Goal: Task Accomplishment & Management: Use online tool/utility

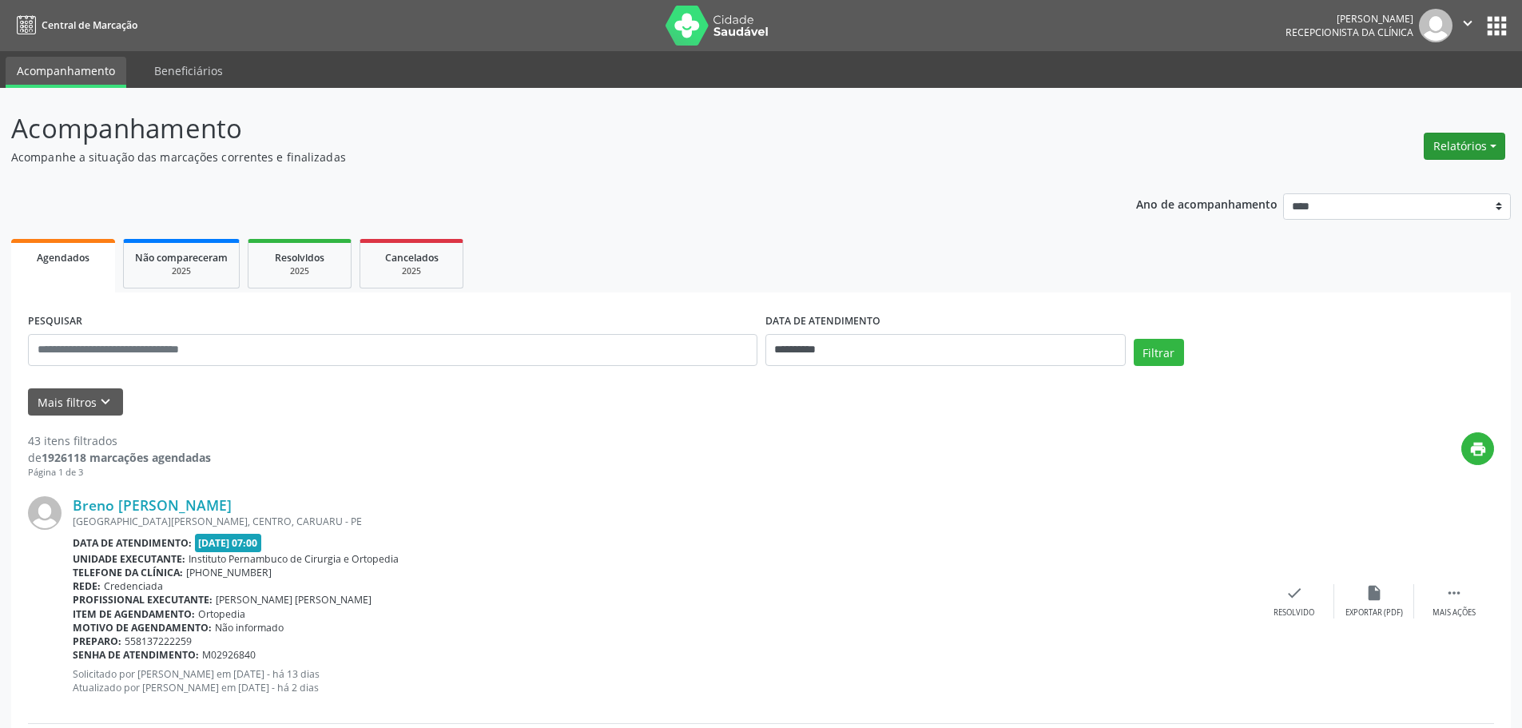
drag, startPoint x: 1459, startPoint y: 148, endPoint x: 1437, endPoint y: 156, distance: 23.8
click at [1460, 148] on button "Relatórios" at bounding box center [1464, 146] width 81 height 27
click at [1383, 177] on link "Agendamentos" at bounding box center [1420, 180] width 172 height 22
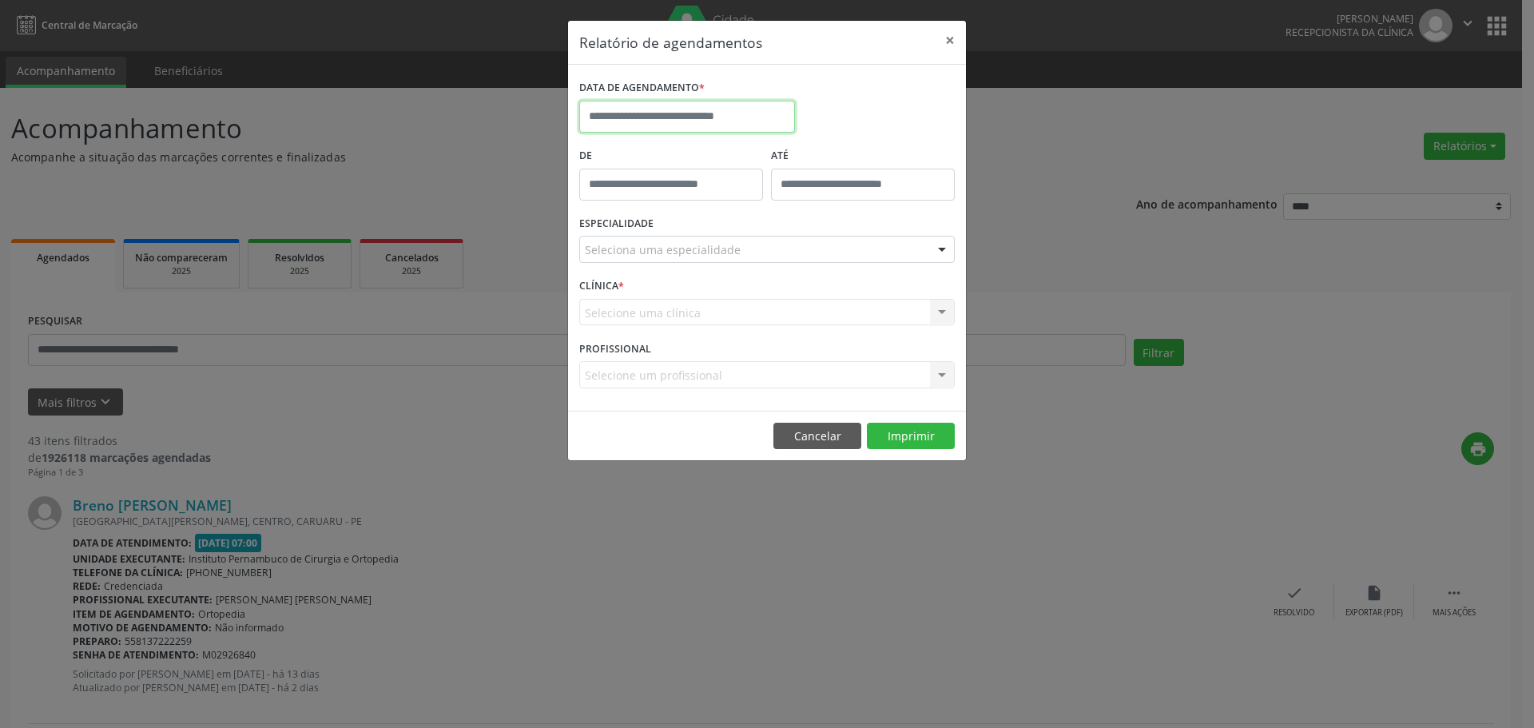
click at [664, 126] on input "text" at bounding box center [687, 117] width 216 height 32
click at [661, 297] on span "23" at bounding box center [666, 295] width 31 height 31
type input "**********"
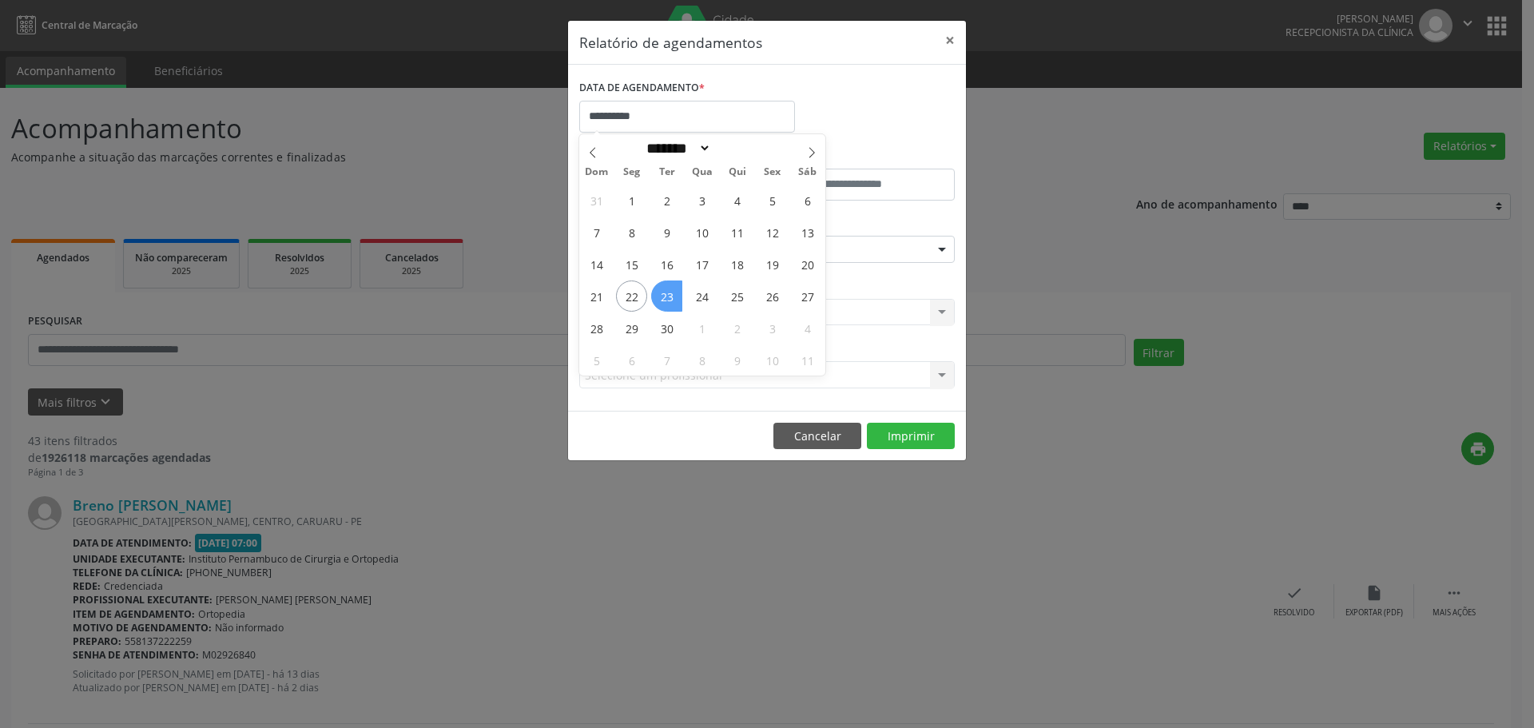
click at [661, 297] on span "23" at bounding box center [666, 295] width 31 height 31
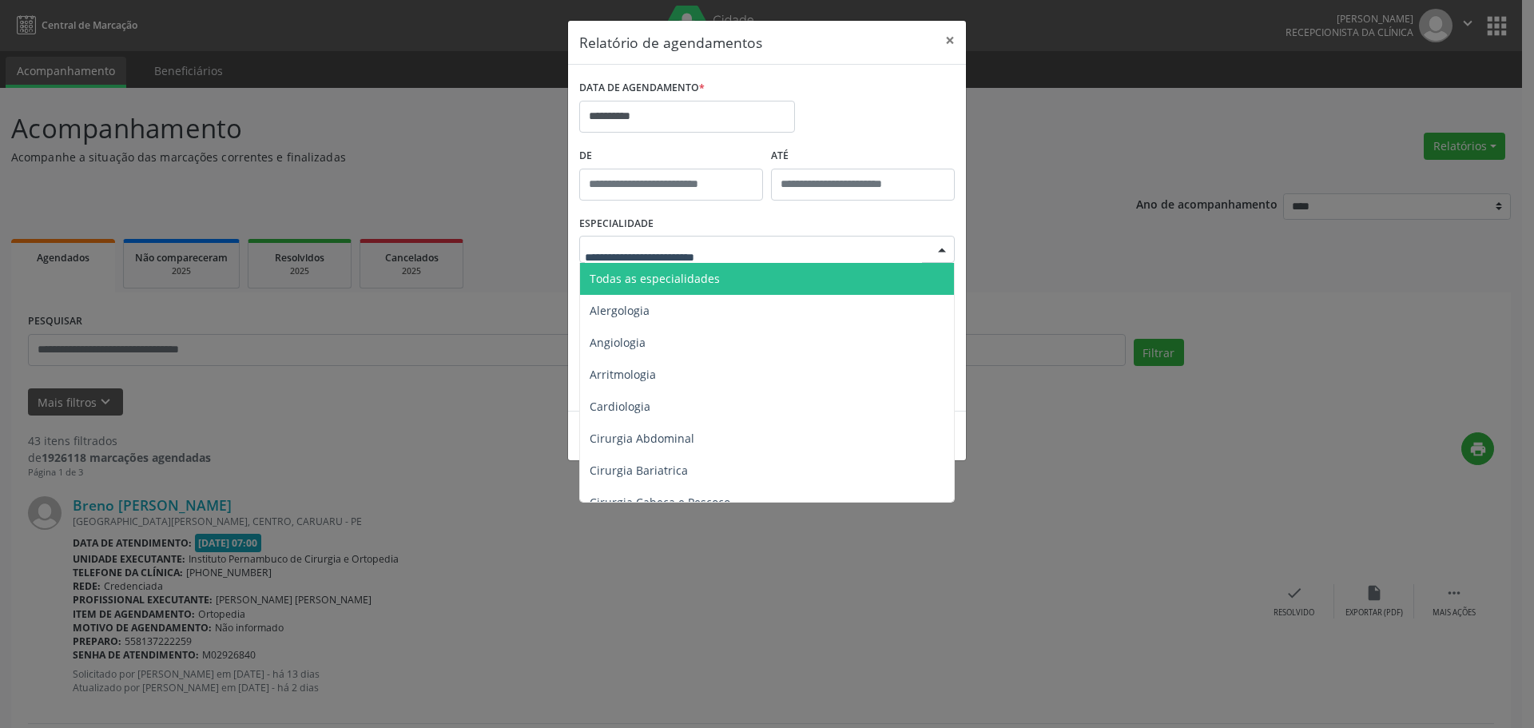
click at [665, 276] on span "Todas as especialidades" at bounding box center [655, 278] width 130 height 15
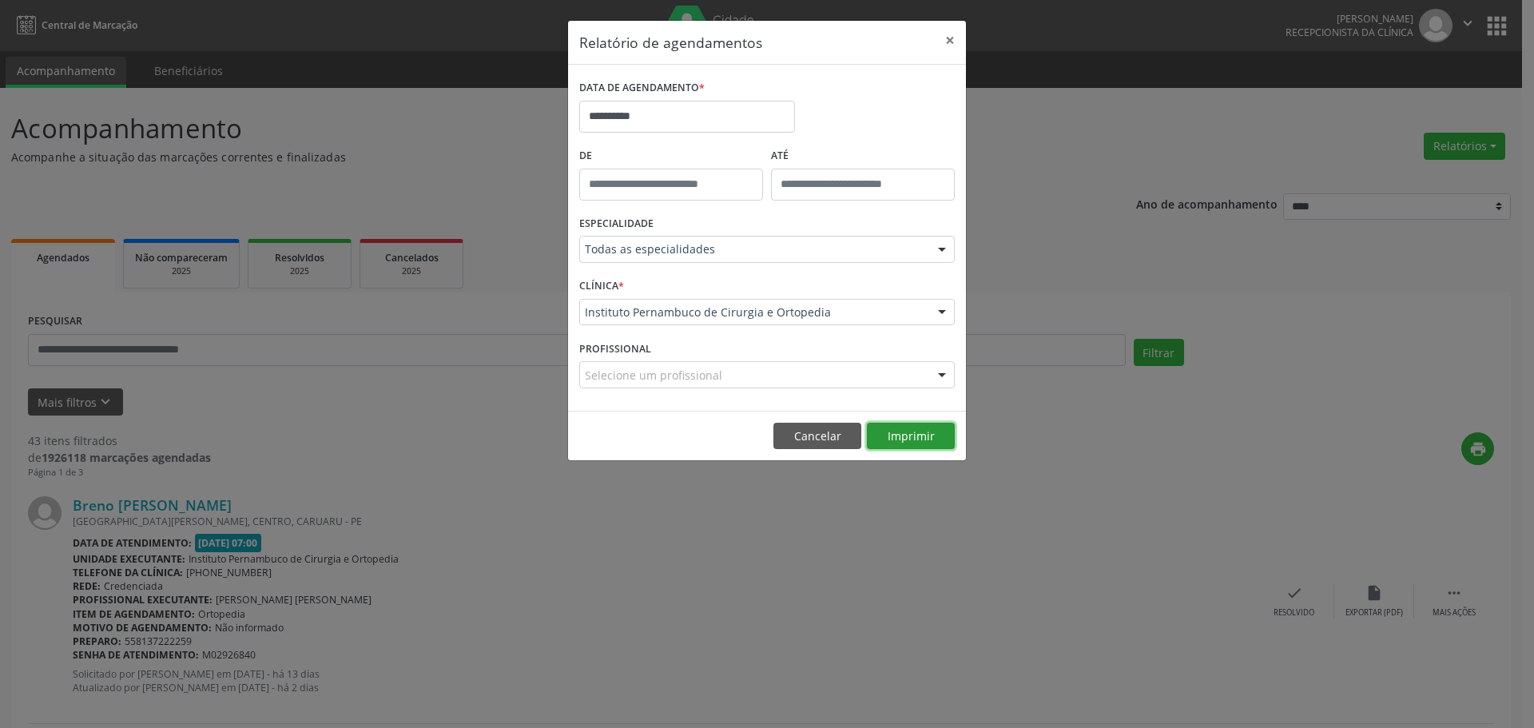
click at [898, 440] on button "Imprimir" at bounding box center [911, 436] width 88 height 27
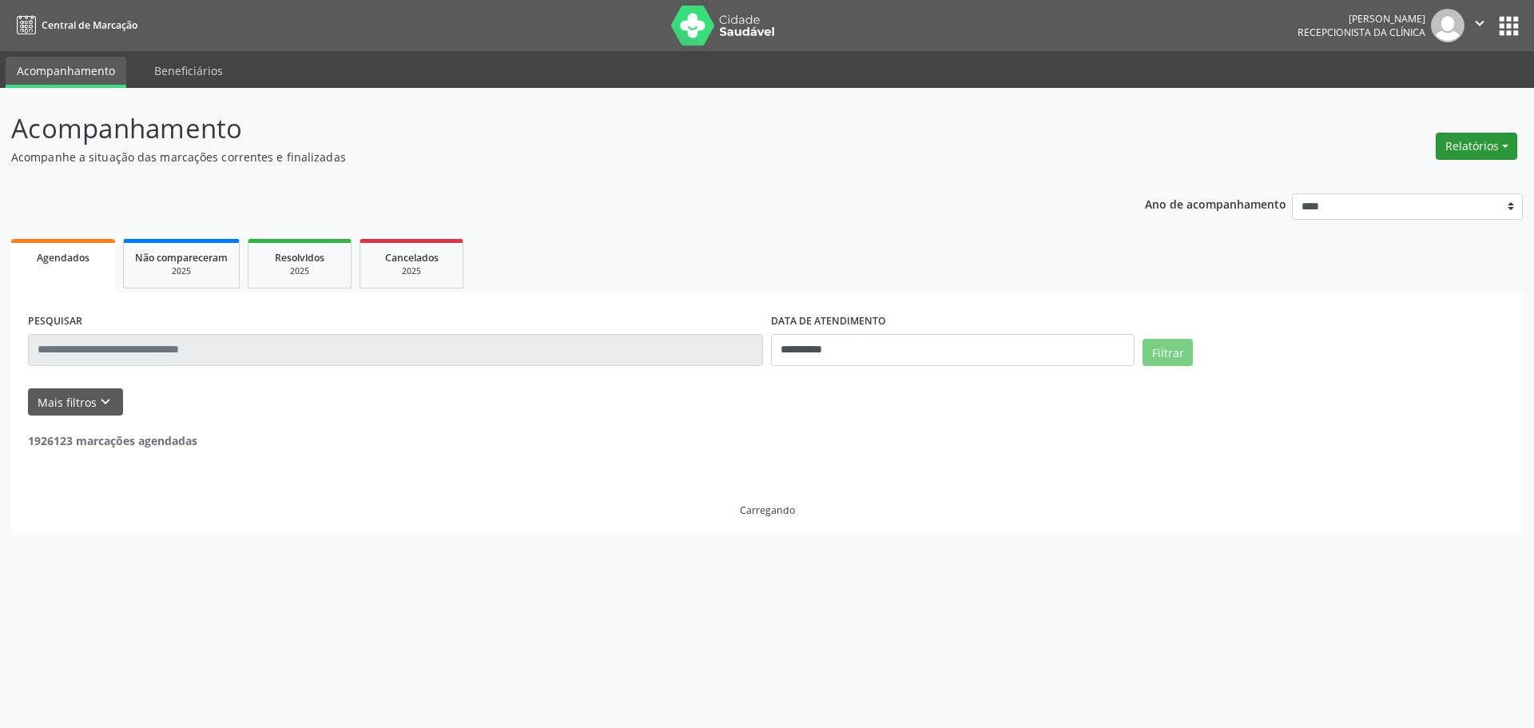
click at [1455, 138] on button "Relatórios" at bounding box center [1476, 146] width 81 height 27
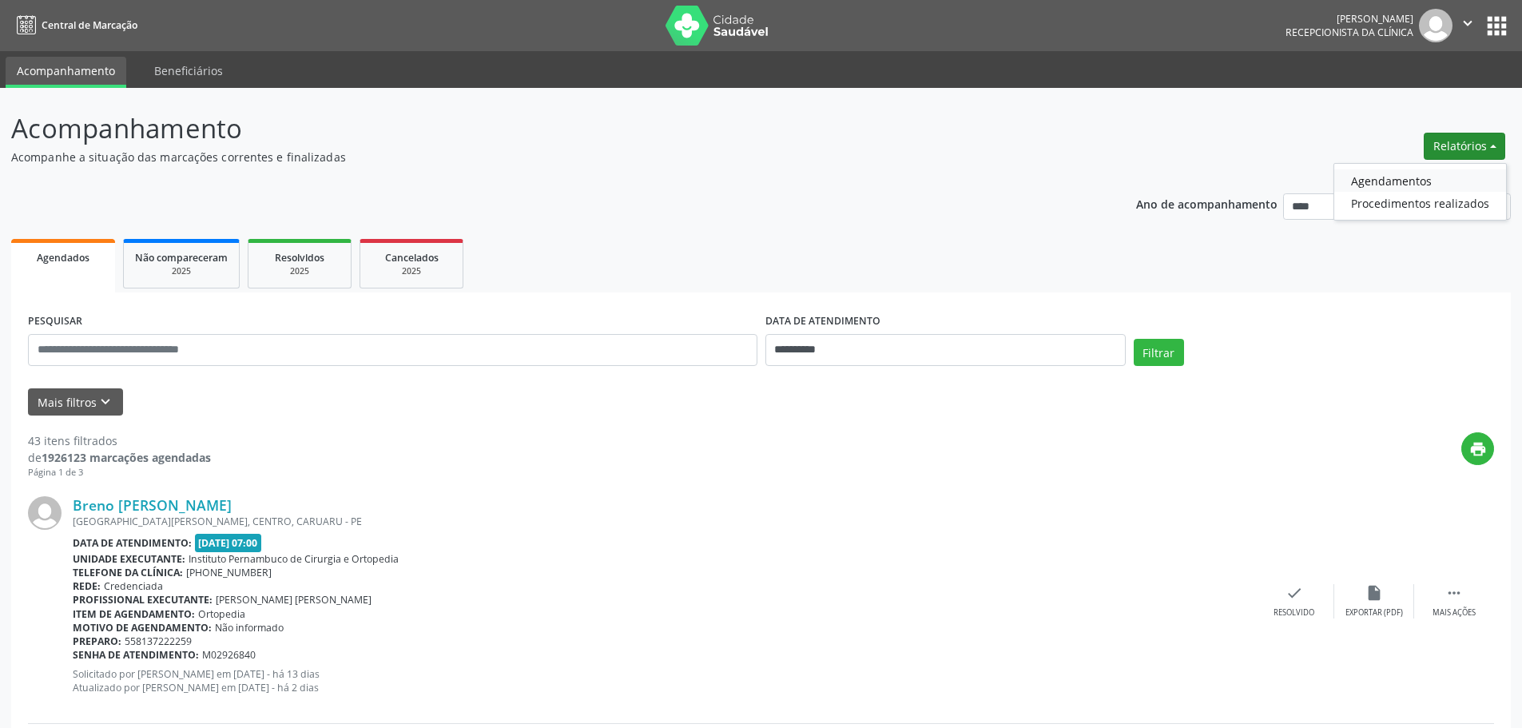
click at [1385, 175] on link "Agendamentos" at bounding box center [1420, 180] width 172 height 22
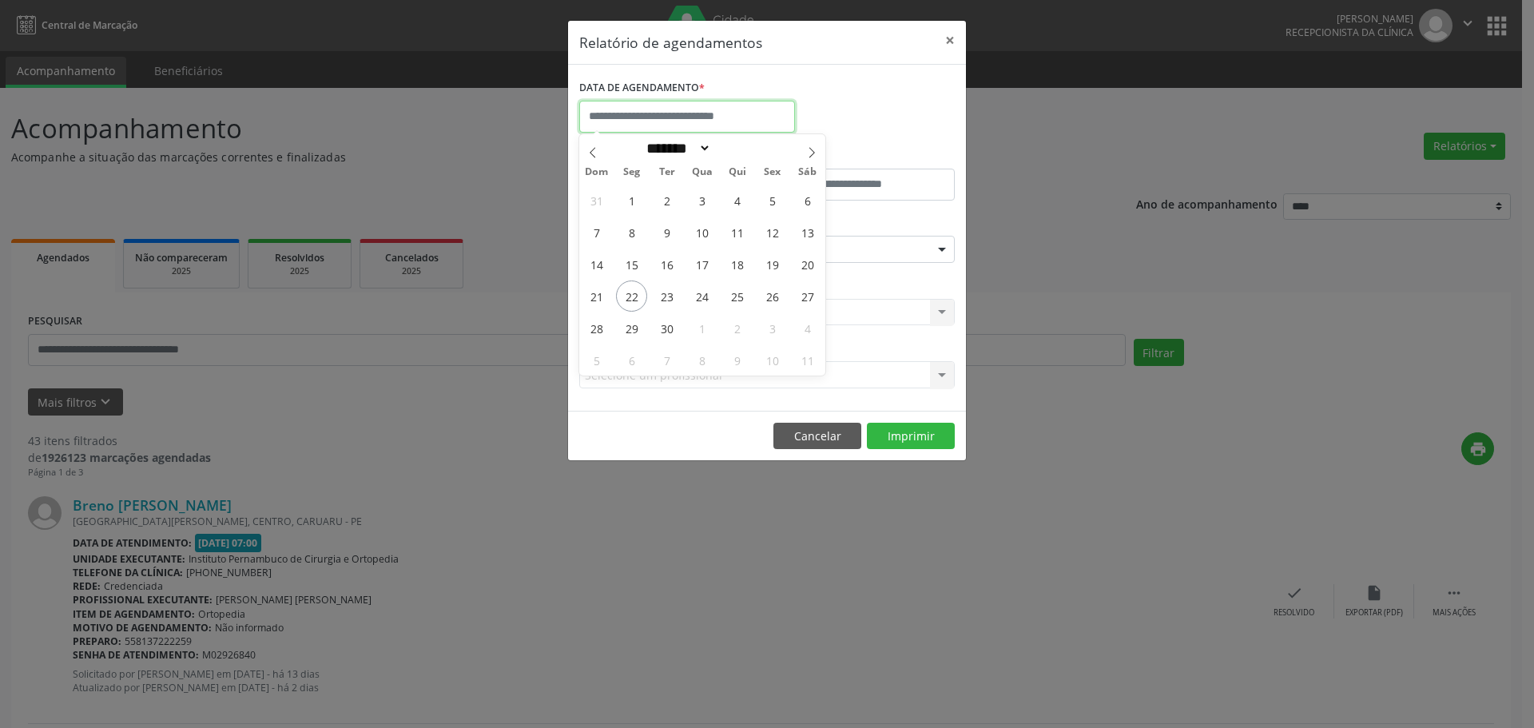
click at [768, 106] on input "text" at bounding box center [687, 117] width 216 height 32
click at [637, 298] on span "22" at bounding box center [631, 295] width 31 height 31
type input "**********"
click at [637, 298] on span "22" at bounding box center [631, 295] width 31 height 31
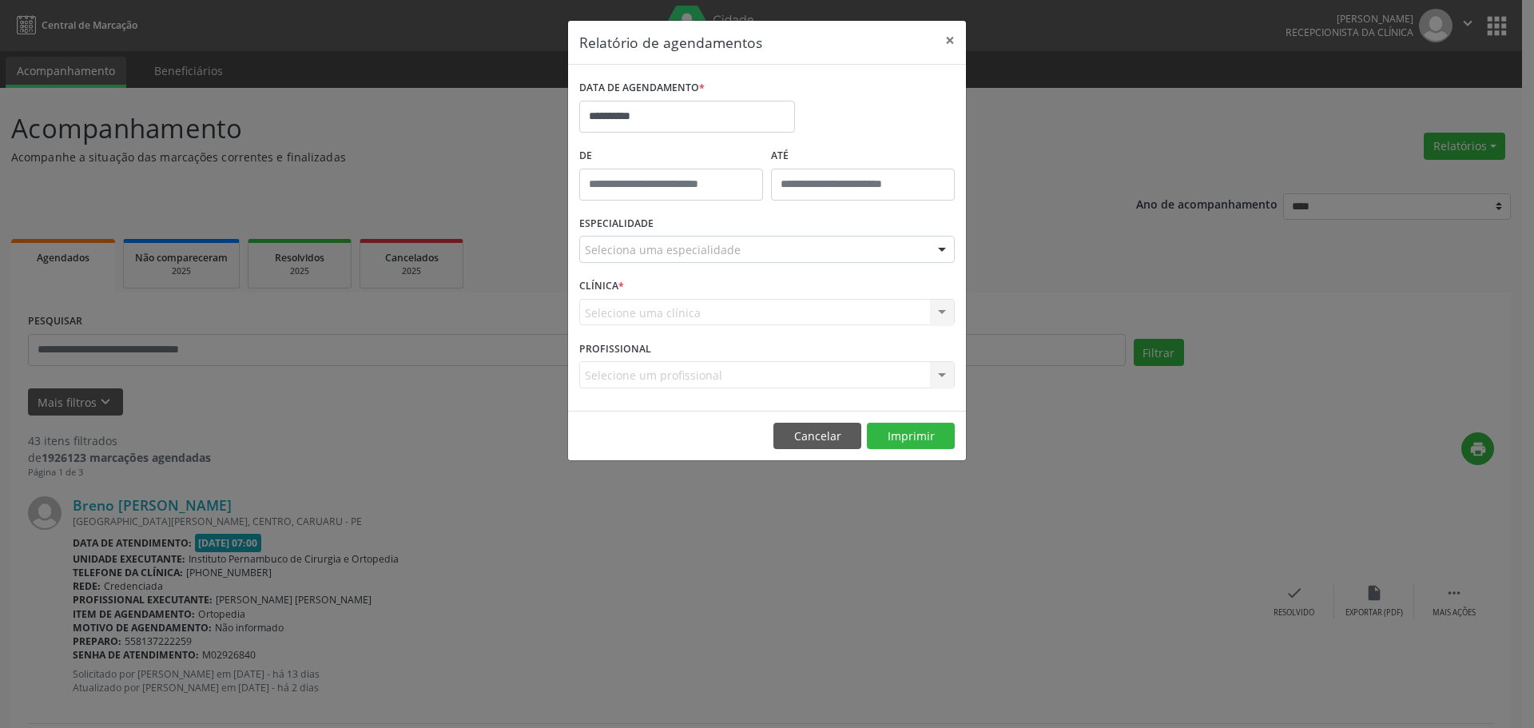
click at [721, 240] on div "Seleciona uma especialidade" at bounding box center [767, 249] width 376 height 27
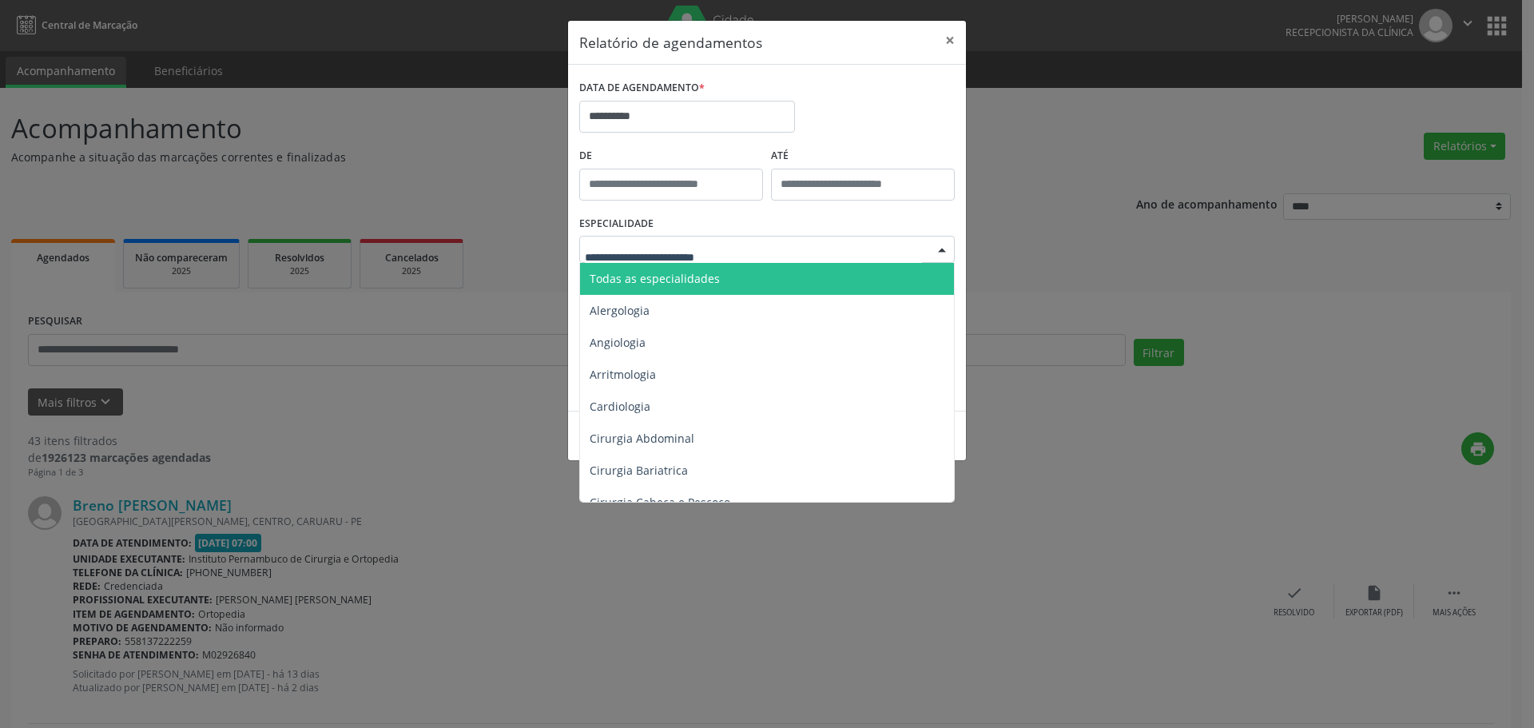
click at [721, 269] on span "Todas as especialidades" at bounding box center [768, 279] width 376 height 32
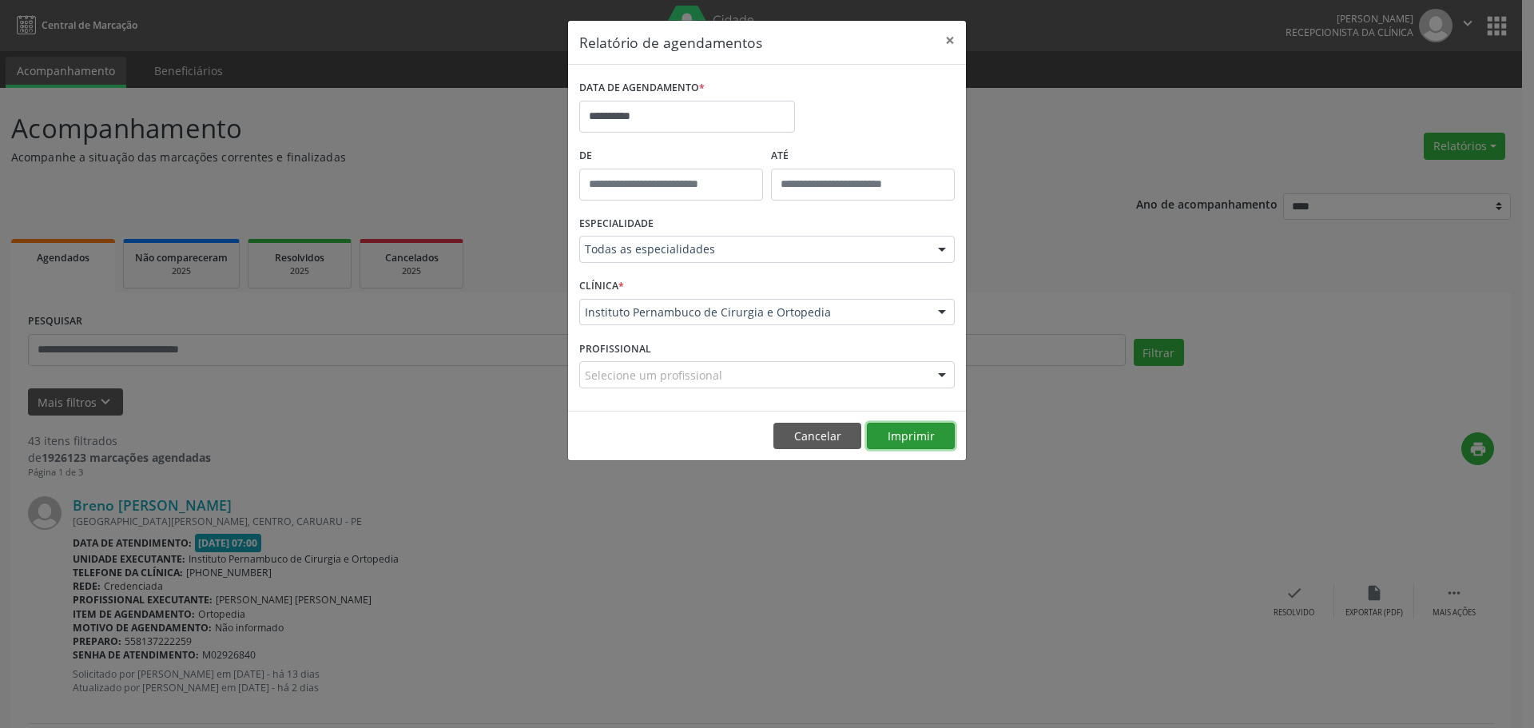
click at [912, 433] on button "Imprimir" at bounding box center [911, 436] width 88 height 27
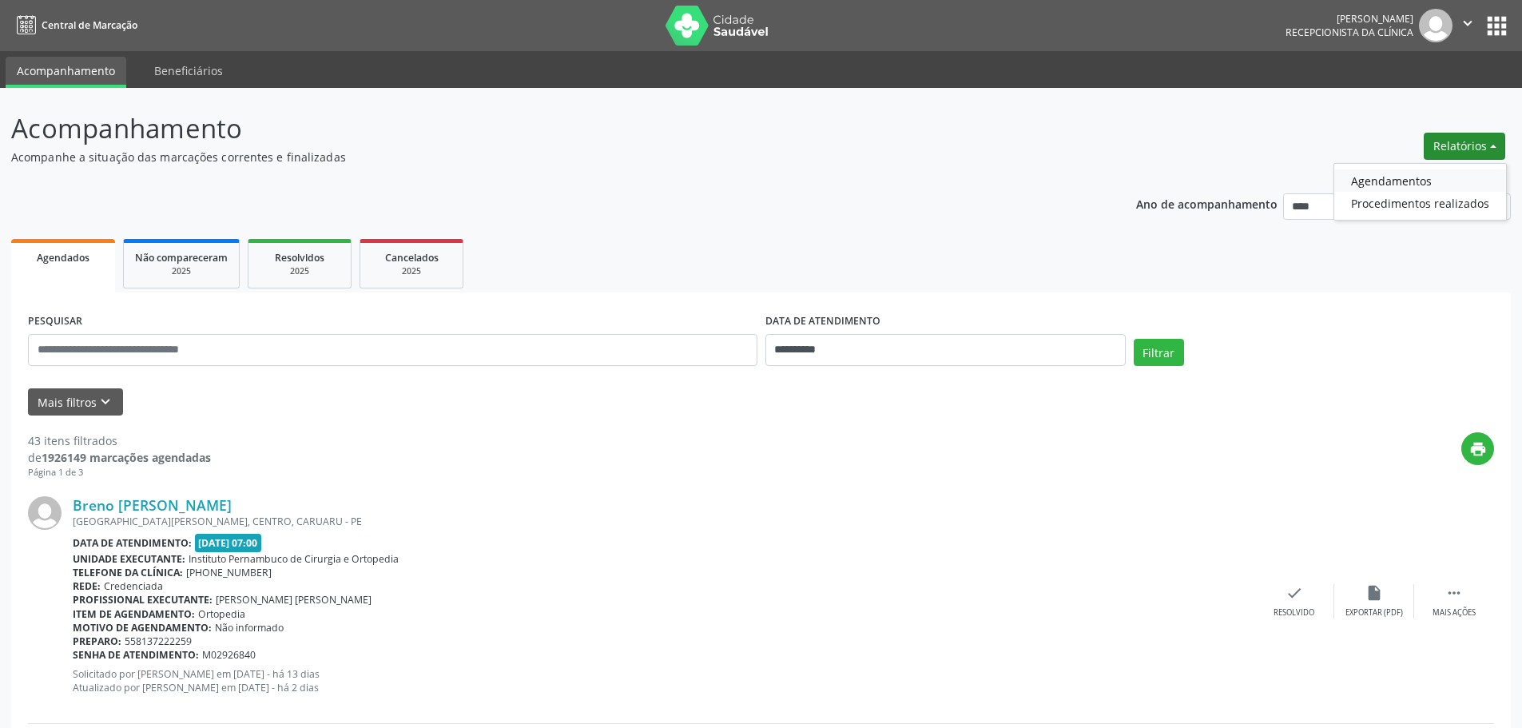
click at [1396, 177] on link "Agendamentos" at bounding box center [1420, 180] width 172 height 22
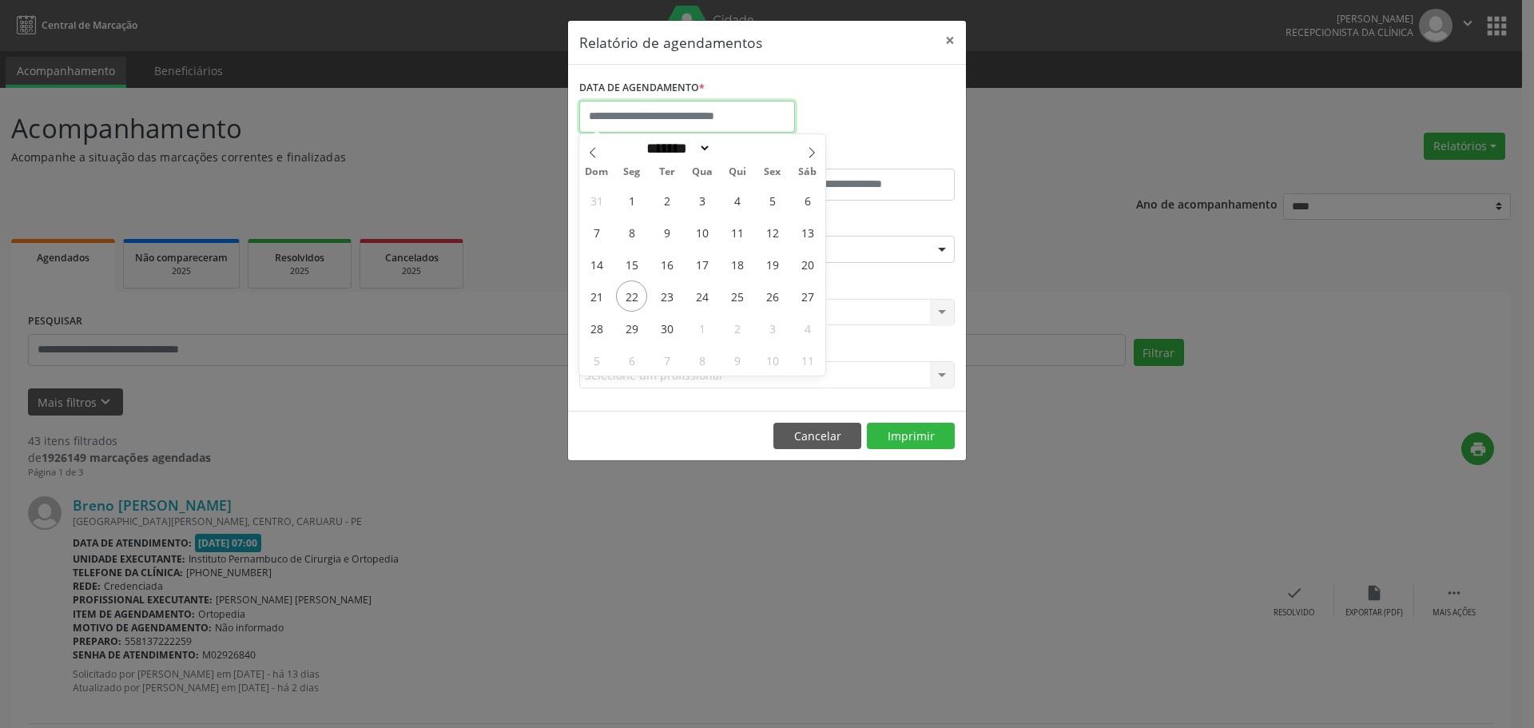
click at [676, 119] on input "text" at bounding box center [687, 117] width 216 height 32
click at [624, 335] on span "29" at bounding box center [631, 327] width 31 height 31
type input "**********"
click at [624, 335] on span "29" at bounding box center [631, 327] width 31 height 31
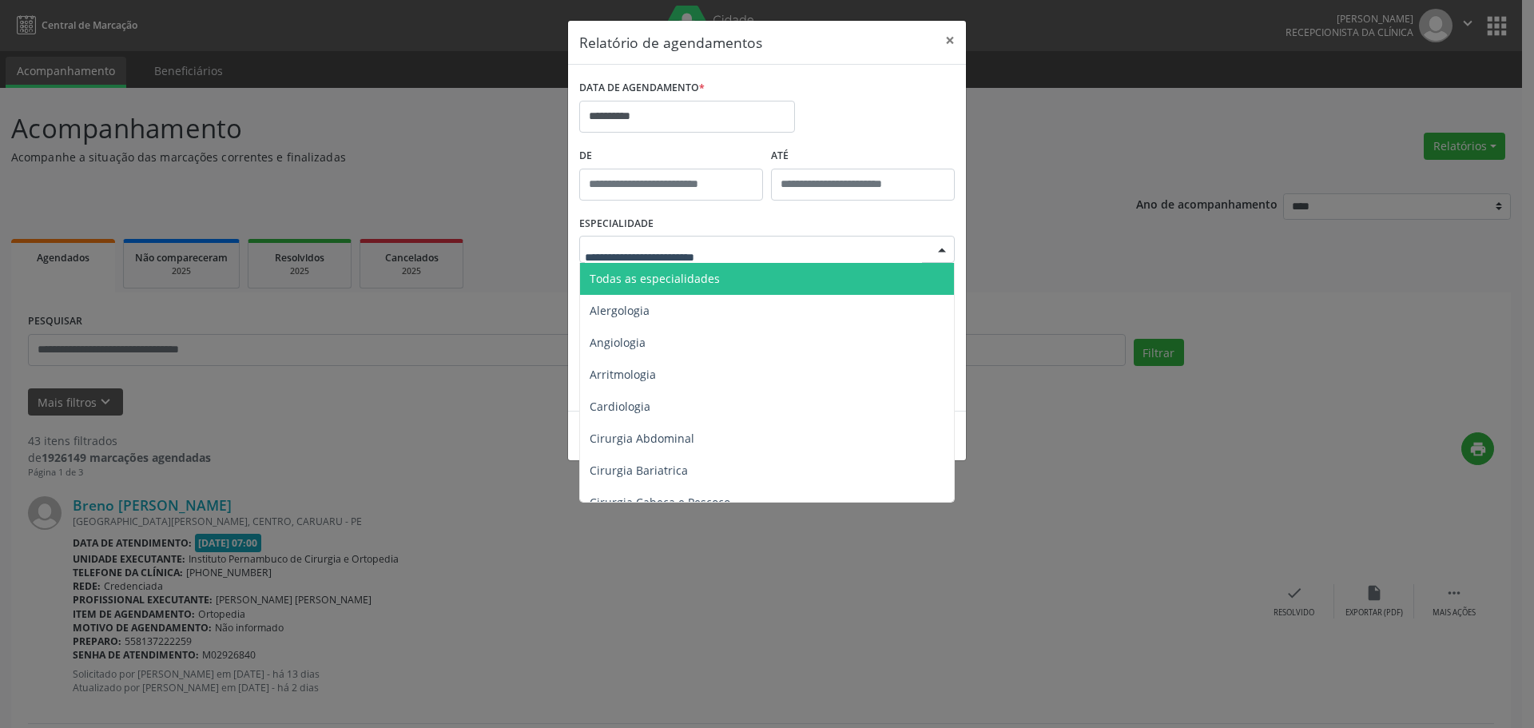
click at [678, 276] on span "Todas as especialidades" at bounding box center [655, 278] width 130 height 15
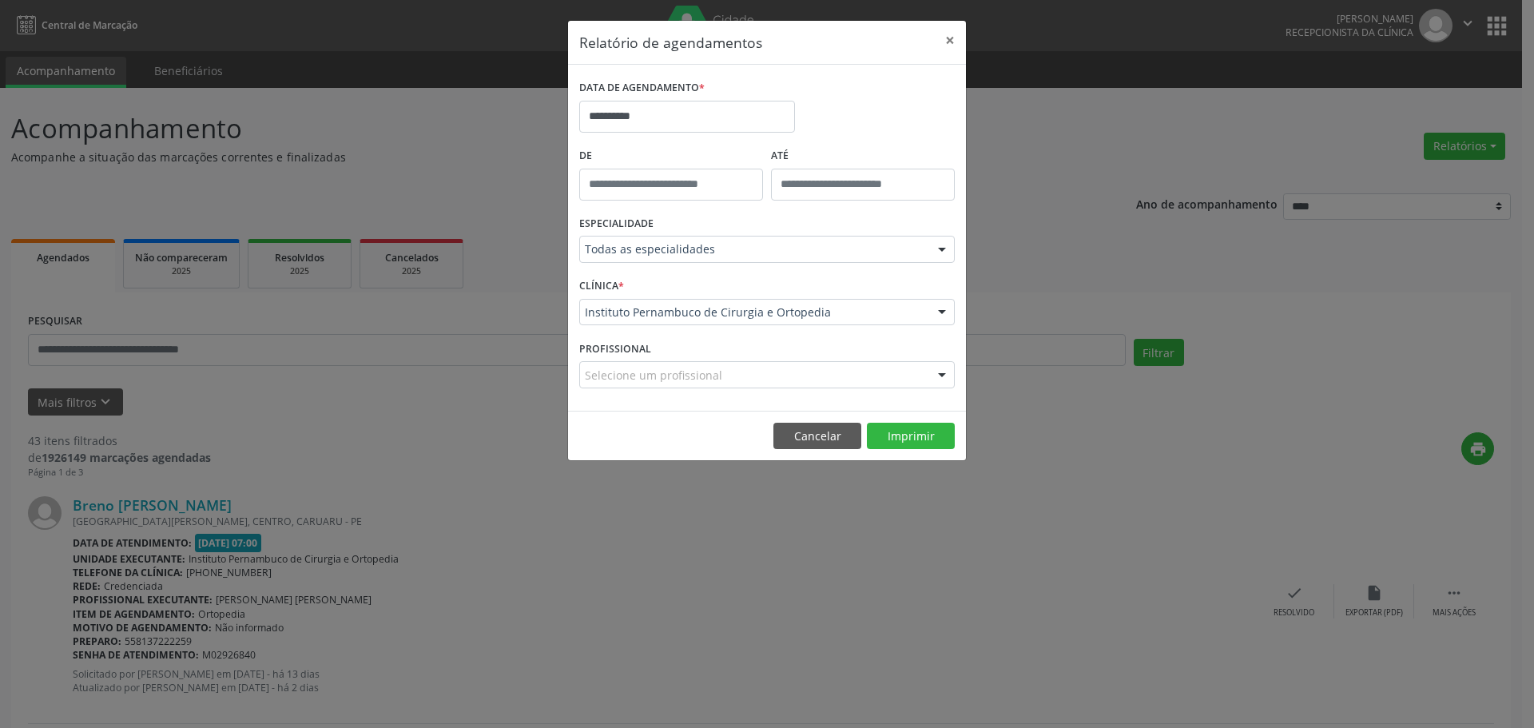
click at [892, 419] on footer "Cancelar Imprimir" at bounding box center [767, 436] width 398 height 50
click at [892, 431] on button "Imprimir" at bounding box center [911, 436] width 88 height 27
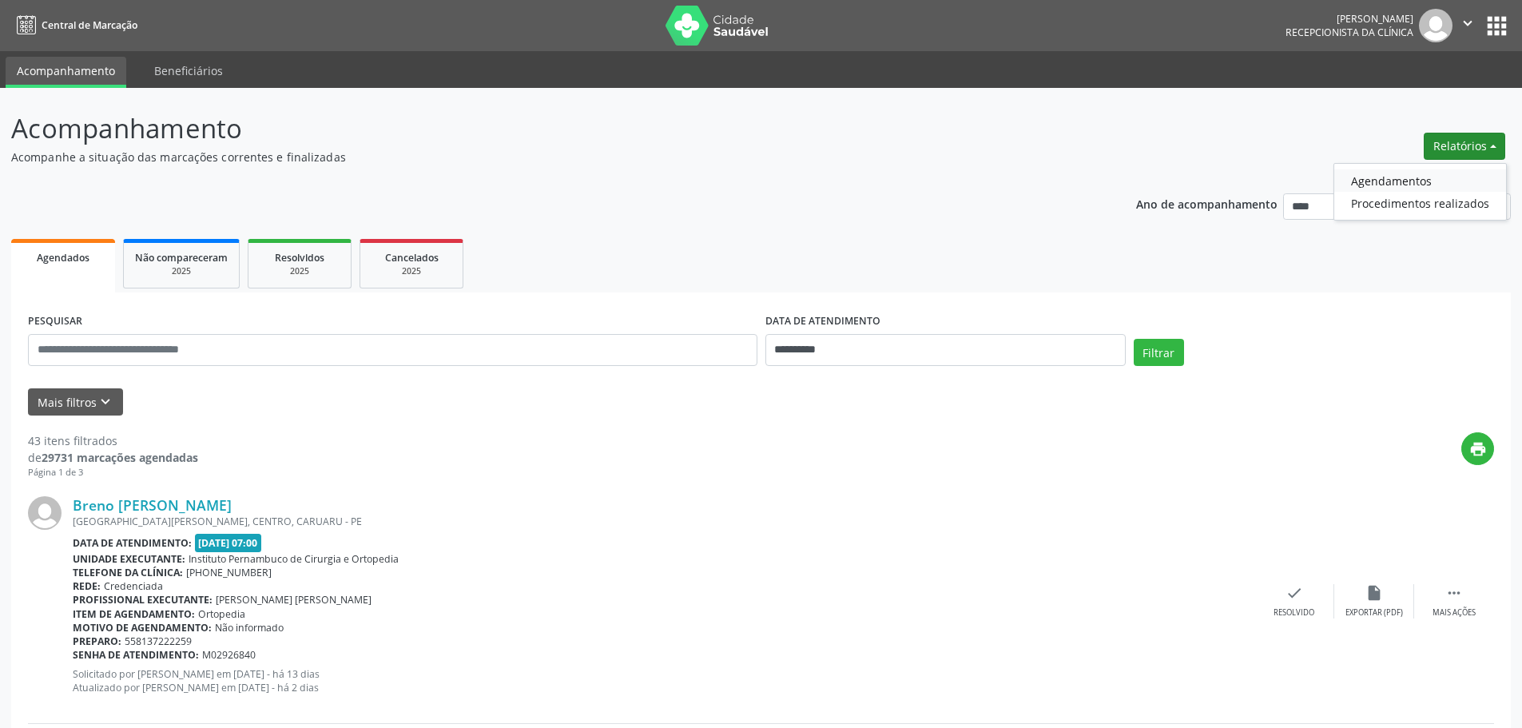
click at [1382, 185] on link "Agendamentos" at bounding box center [1420, 180] width 172 height 22
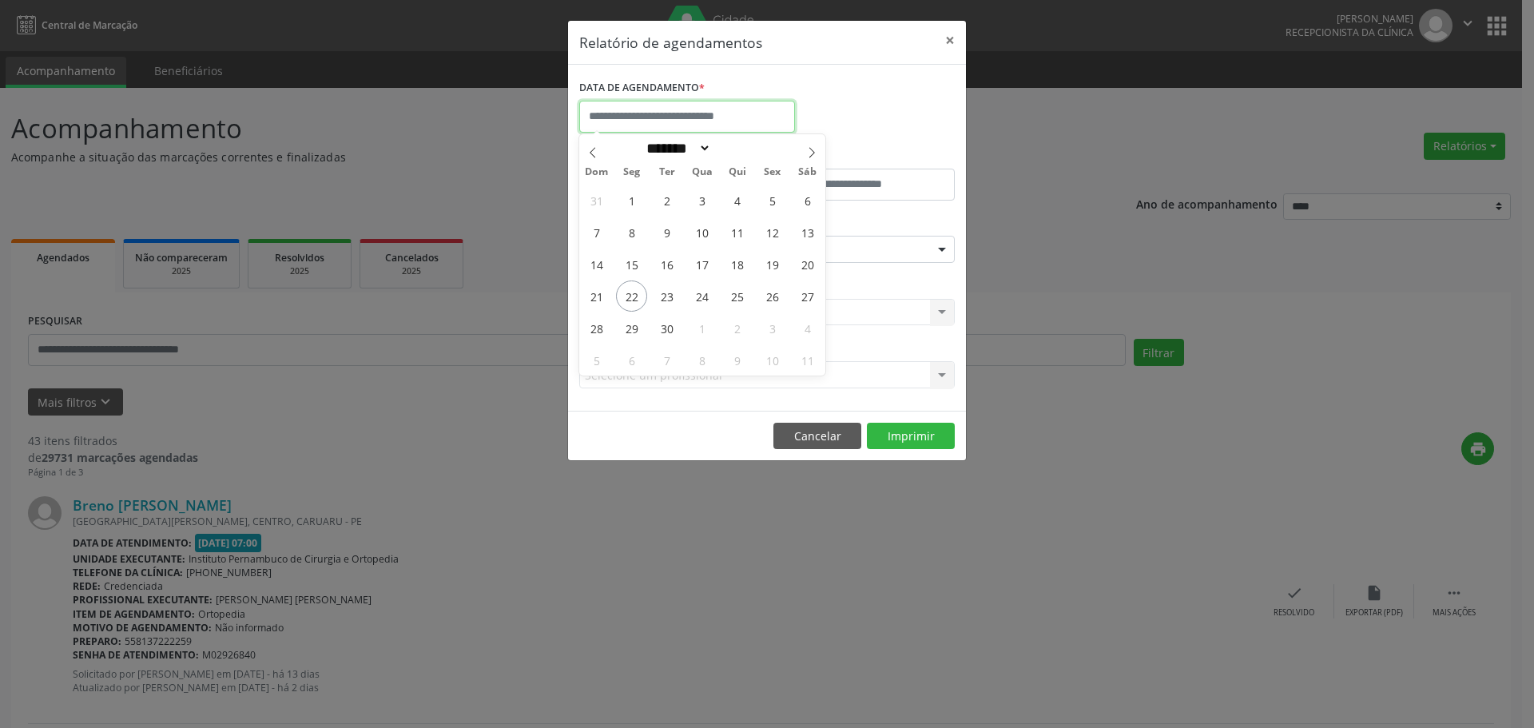
click at [618, 128] on input "text" at bounding box center [687, 117] width 216 height 32
click at [634, 290] on span "22" at bounding box center [631, 295] width 31 height 31
type input "**********"
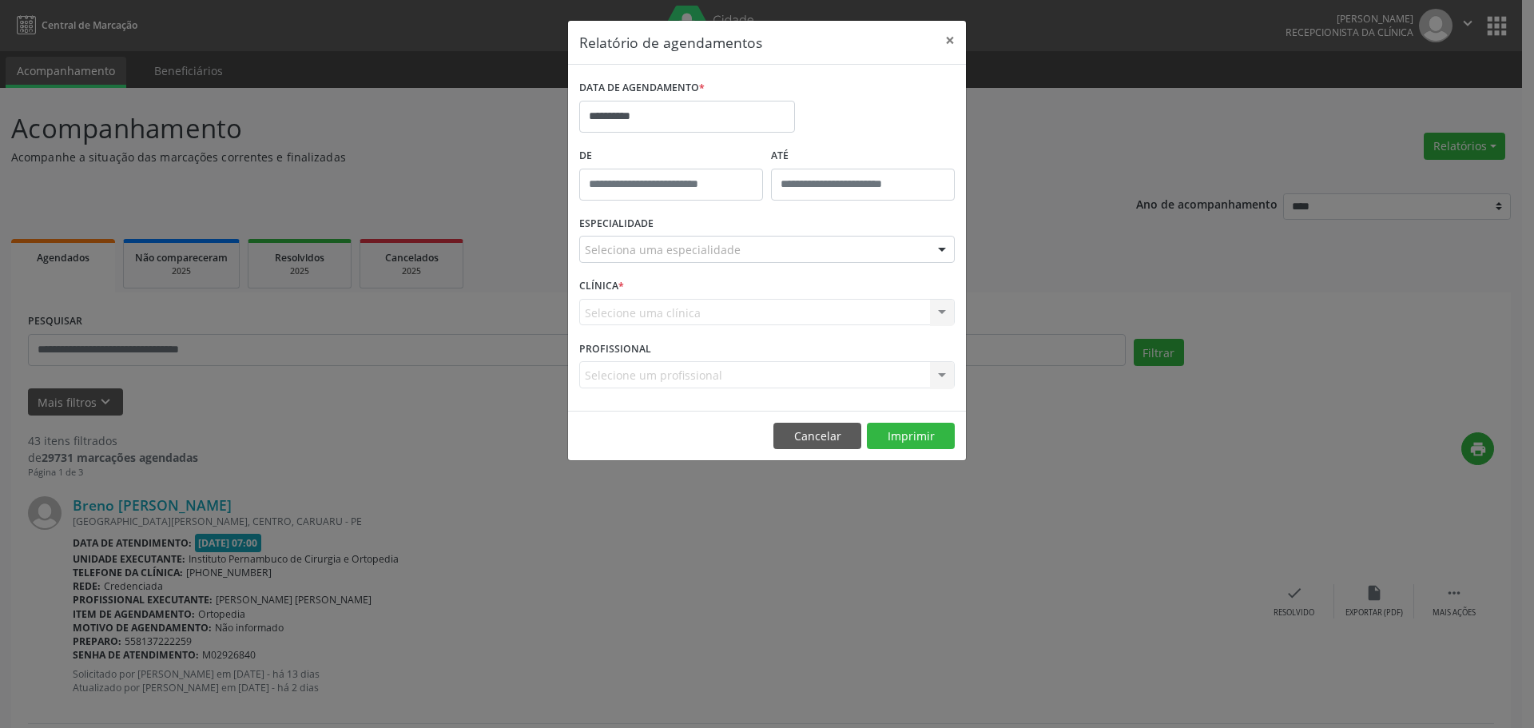
drag, startPoint x: 678, startPoint y: 263, endPoint x: 679, endPoint y: 249, distance: 13.7
click at [678, 252] on div "ESPECIALIDADE Seleciona uma especialidade Todas as especialidades Alergologia A…" at bounding box center [767, 243] width 384 height 62
click at [682, 237] on div "Seleciona uma especialidade" at bounding box center [767, 249] width 376 height 27
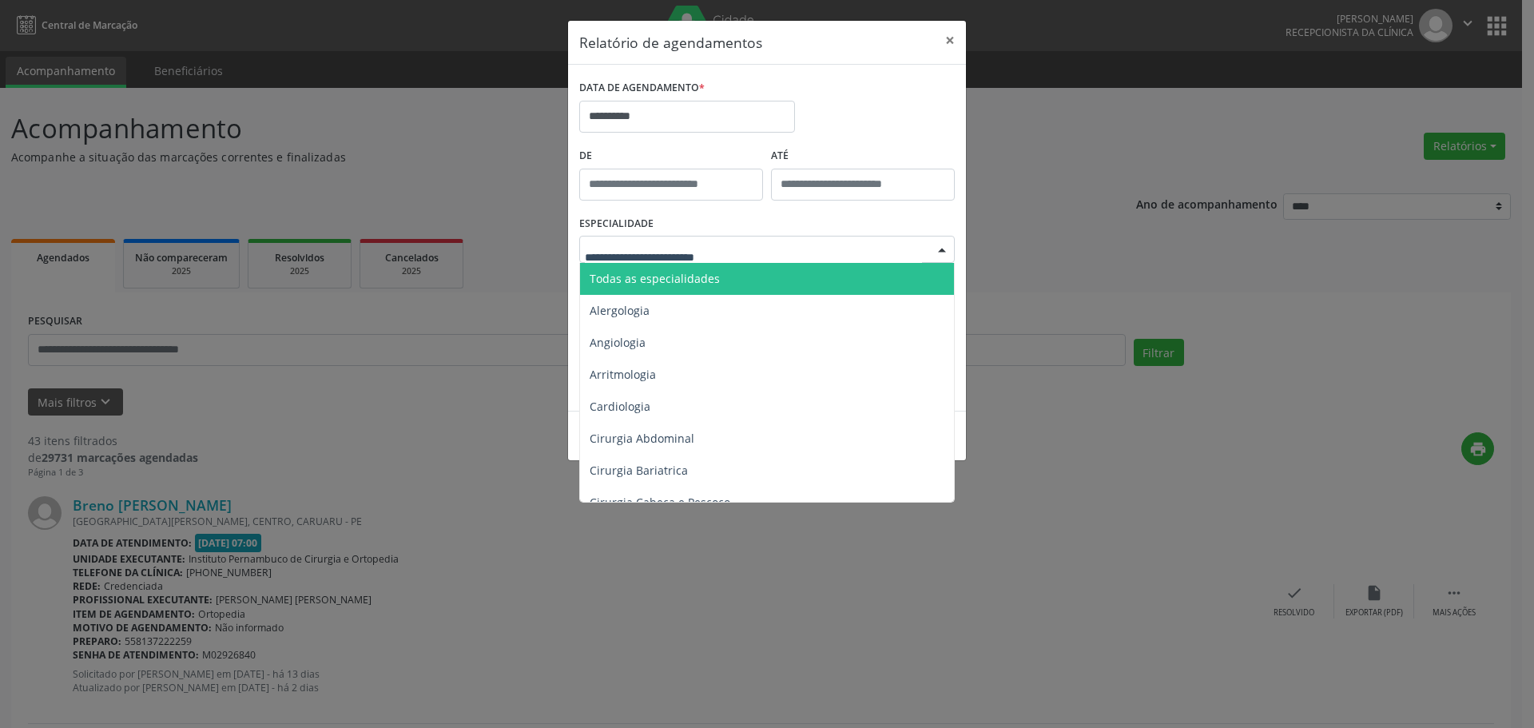
click at [675, 273] on span "Todas as especialidades" at bounding box center [655, 278] width 130 height 15
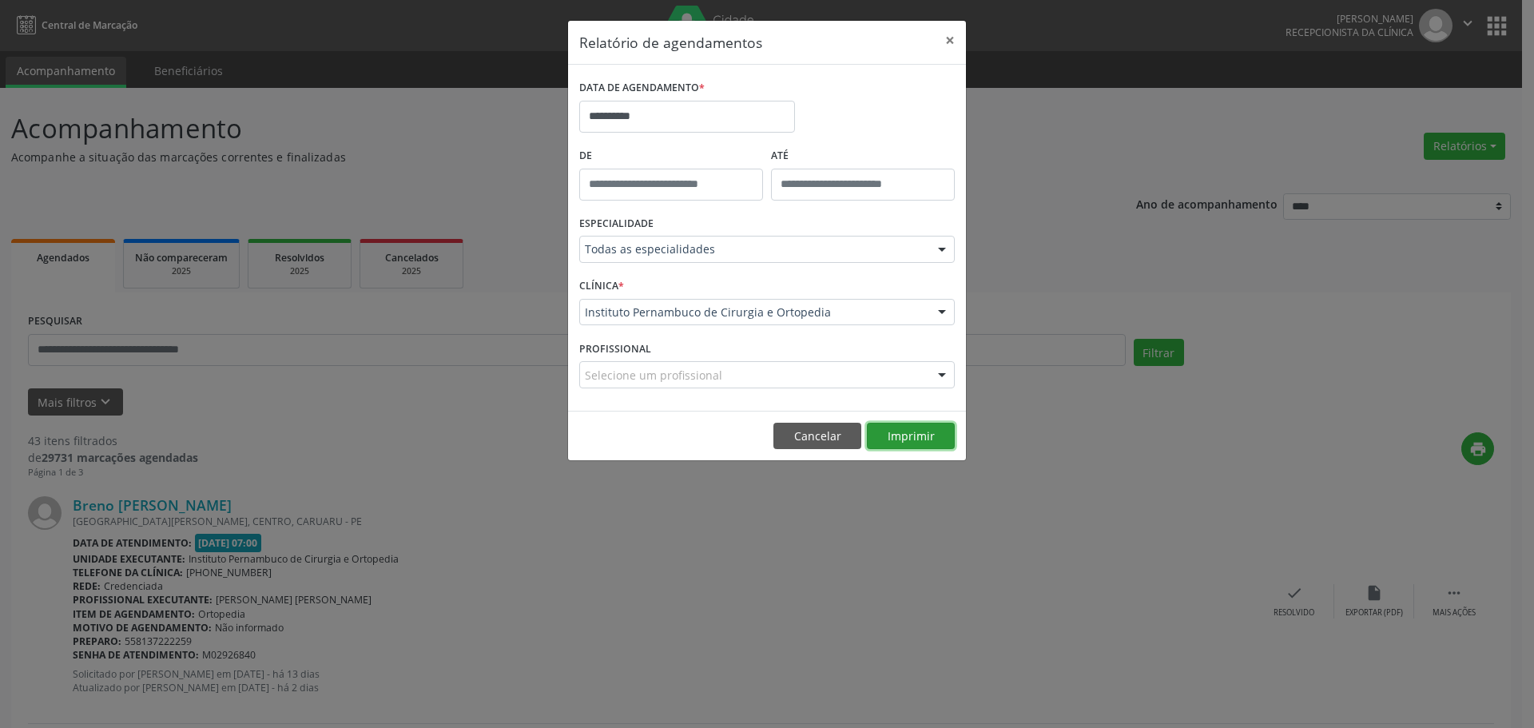
click at [892, 431] on button "Imprimir" at bounding box center [911, 436] width 88 height 27
click at [703, 117] on input "**********" at bounding box center [687, 117] width 216 height 32
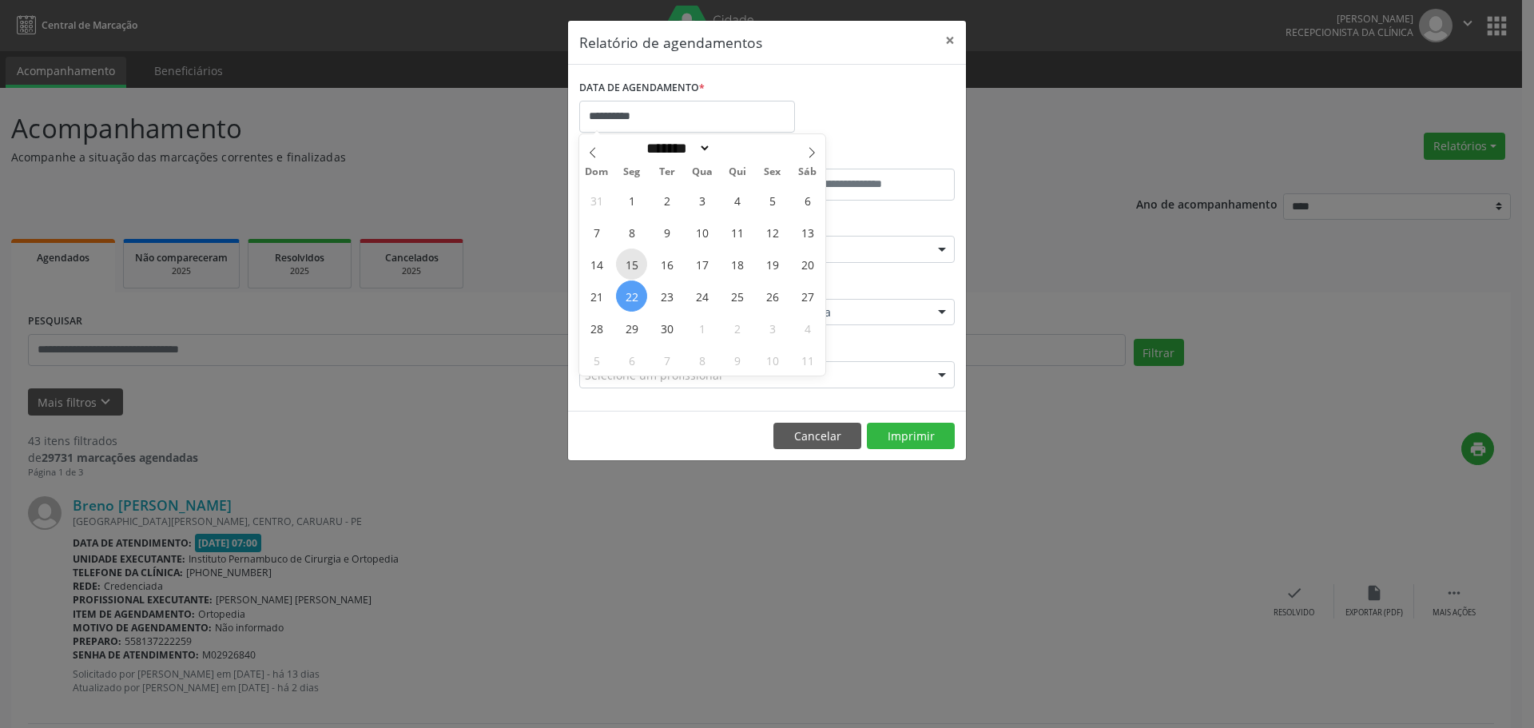
click at [633, 264] on span "15" at bounding box center [631, 263] width 31 height 31
type input "**********"
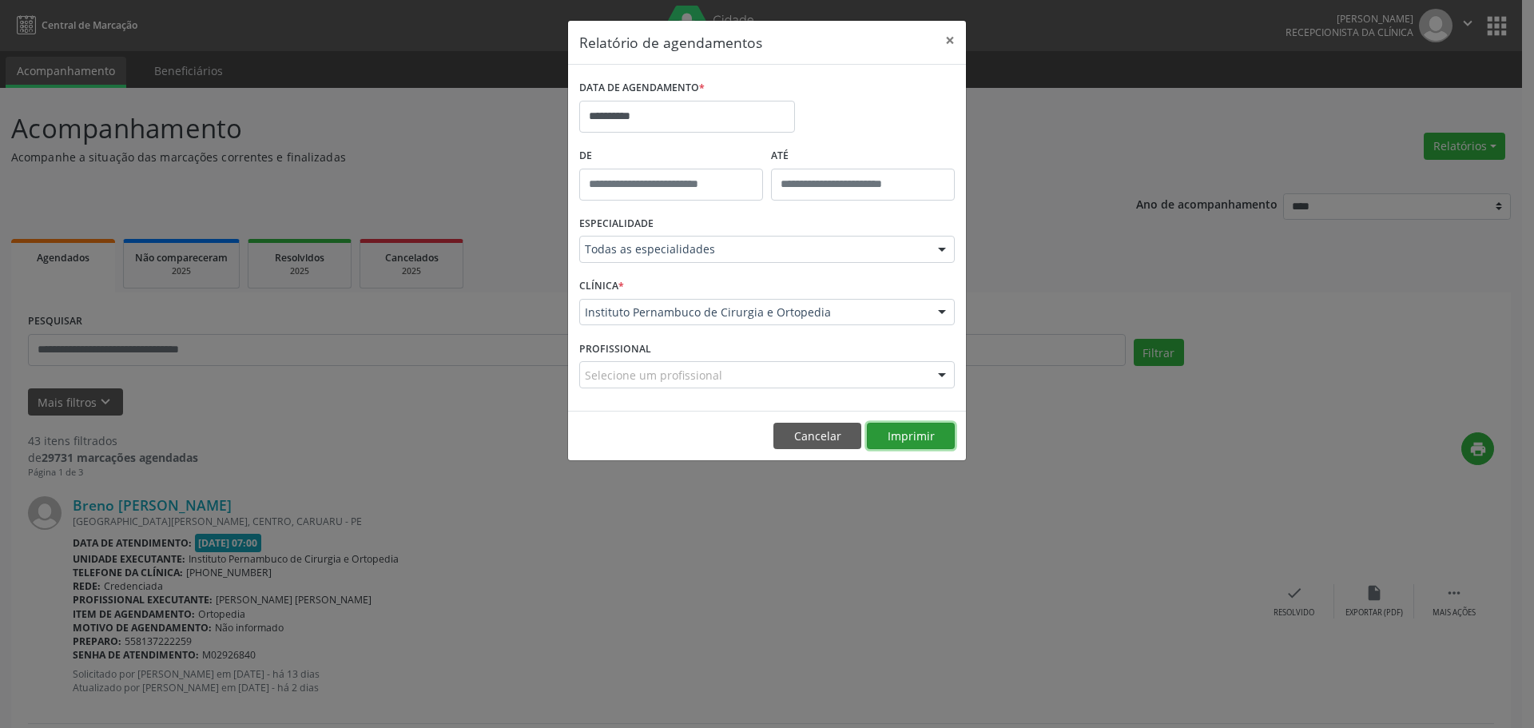
click at [908, 431] on button "Imprimir" at bounding box center [911, 436] width 88 height 27
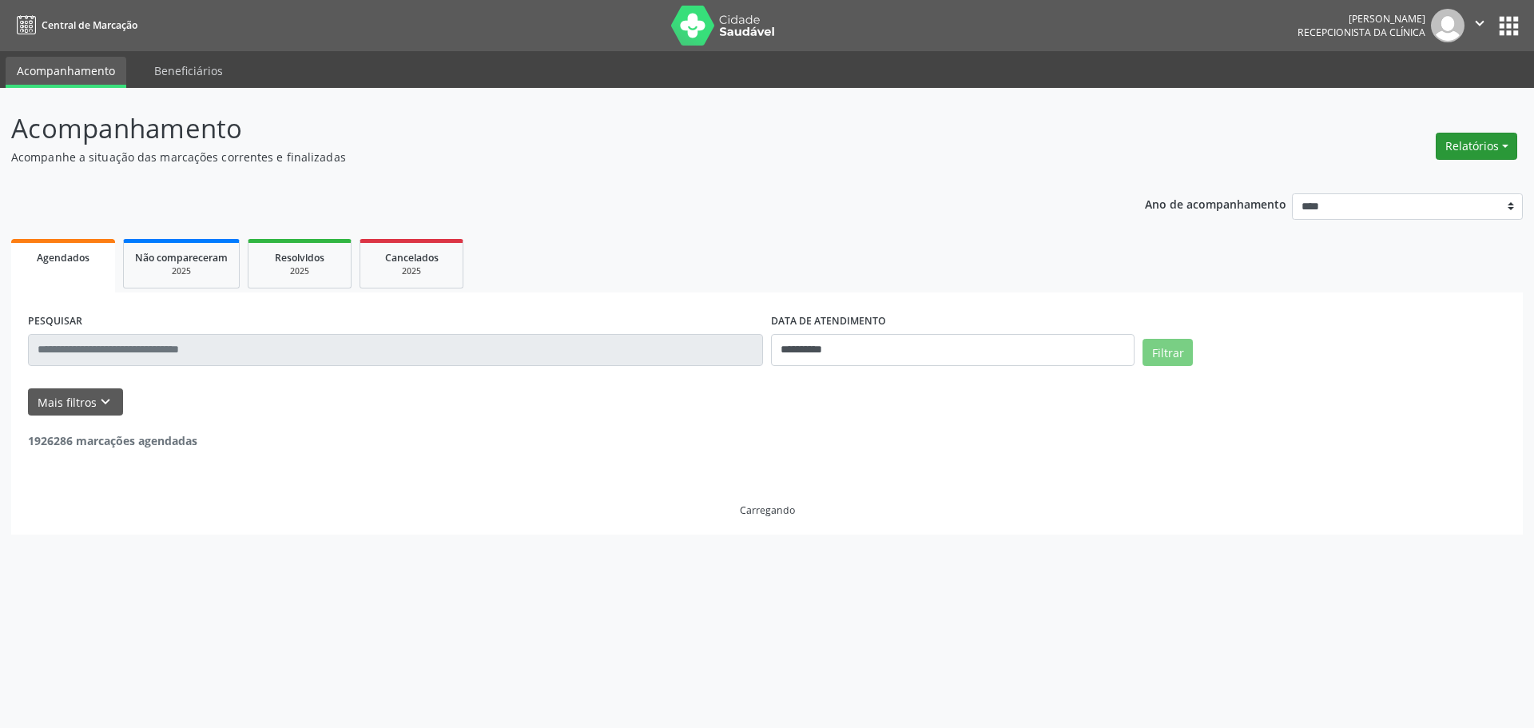
drag, startPoint x: 0, startPoint y: 0, endPoint x: 1445, endPoint y: 158, distance: 1453.2
click at [1452, 149] on button "Relatórios" at bounding box center [1476, 146] width 81 height 27
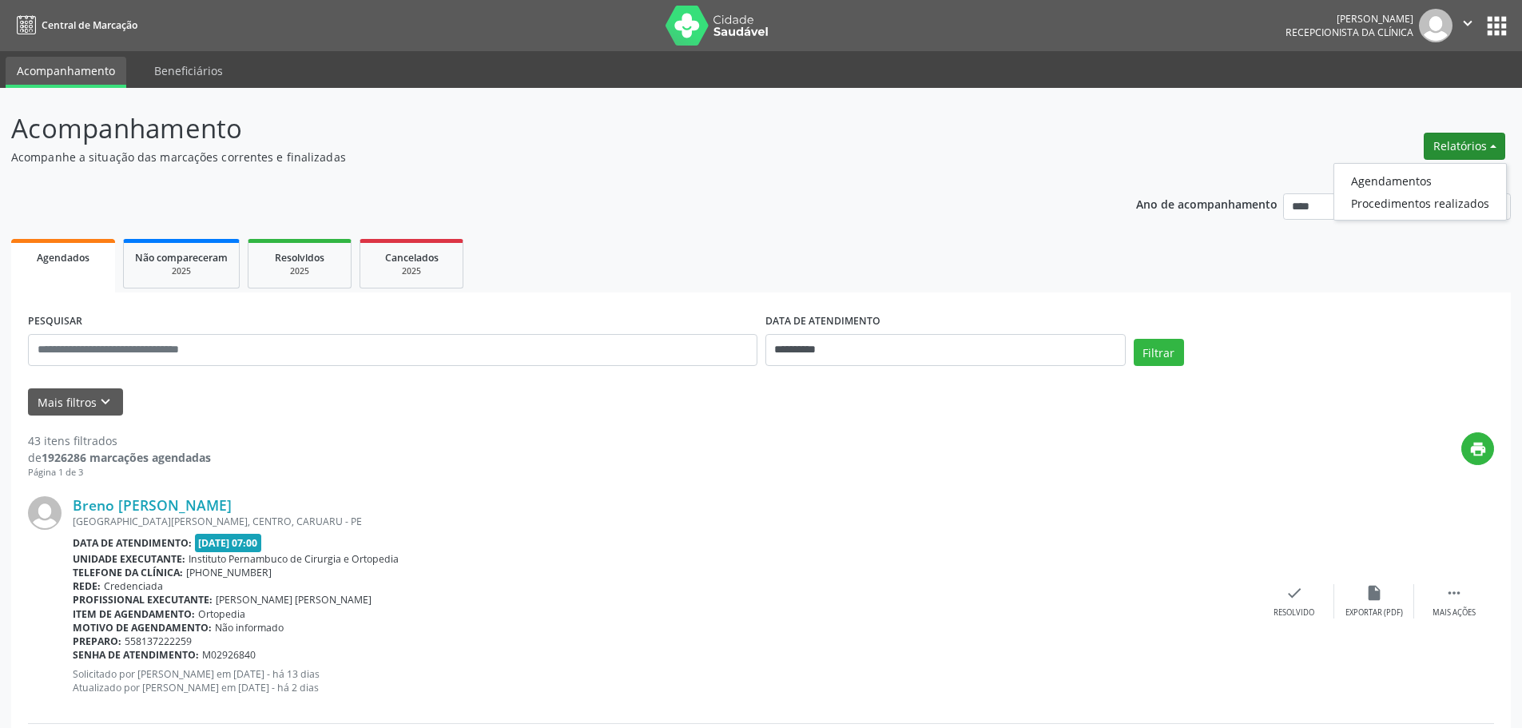
click at [1434, 167] on ul "Agendamentos Procedimentos realizados" at bounding box center [1419, 192] width 173 height 58
click at [1422, 173] on link "Agendamentos" at bounding box center [1420, 180] width 172 height 22
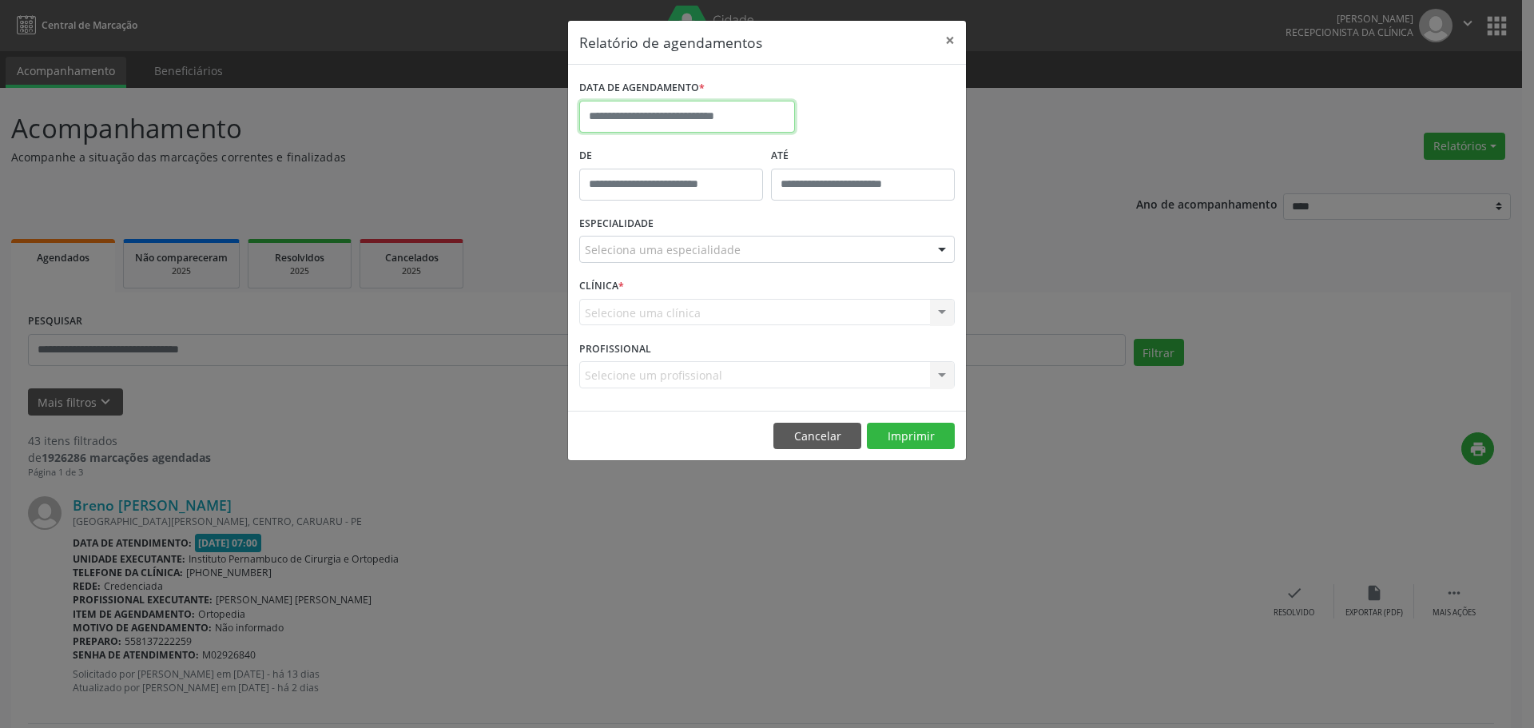
click at [755, 123] on input "text" at bounding box center [687, 117] width 216 height 32
click at [633, 299] on span "22" at bounding box center [631, 295] width 31 height 31
type input "**********"
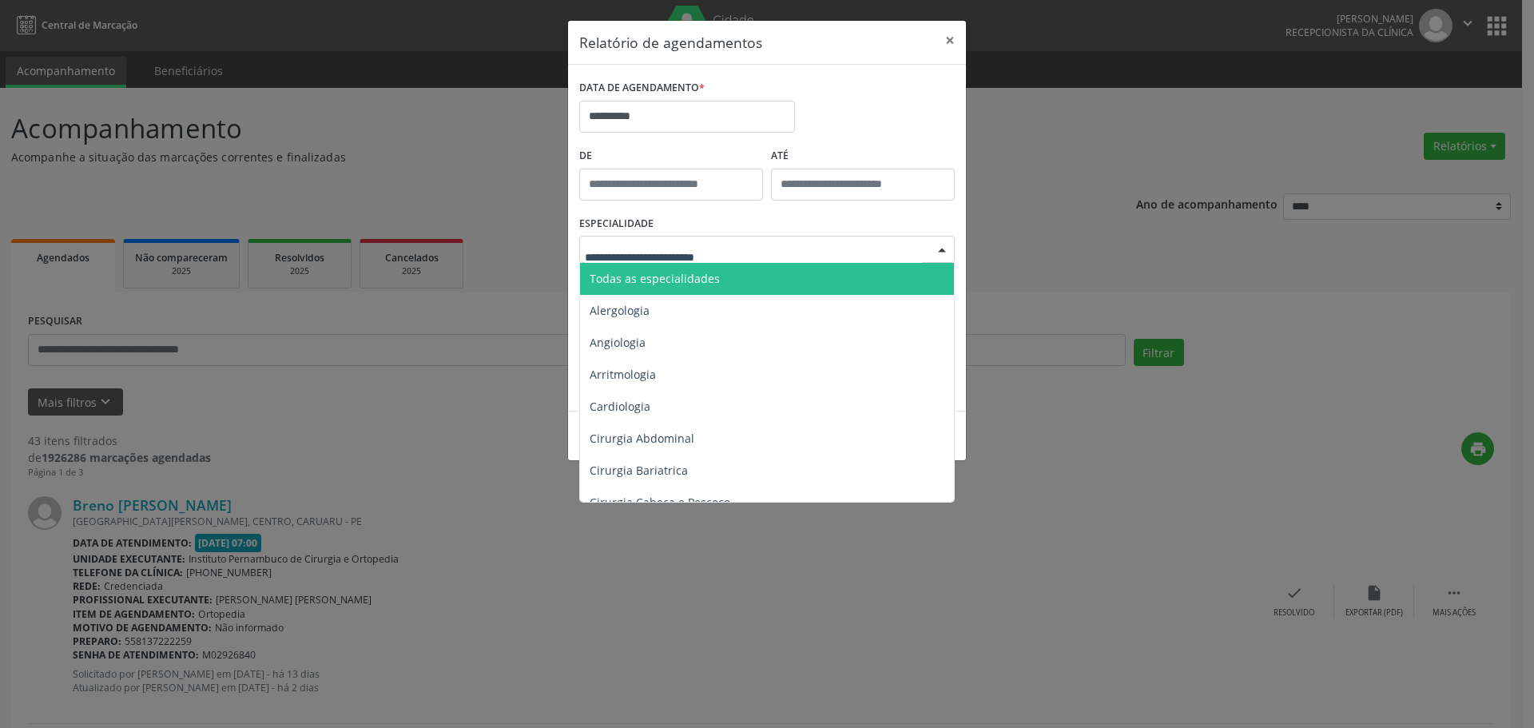
click at [722, 275] on span "Todas as especialidades" at bounding box center [768, 279] width 376 height 32
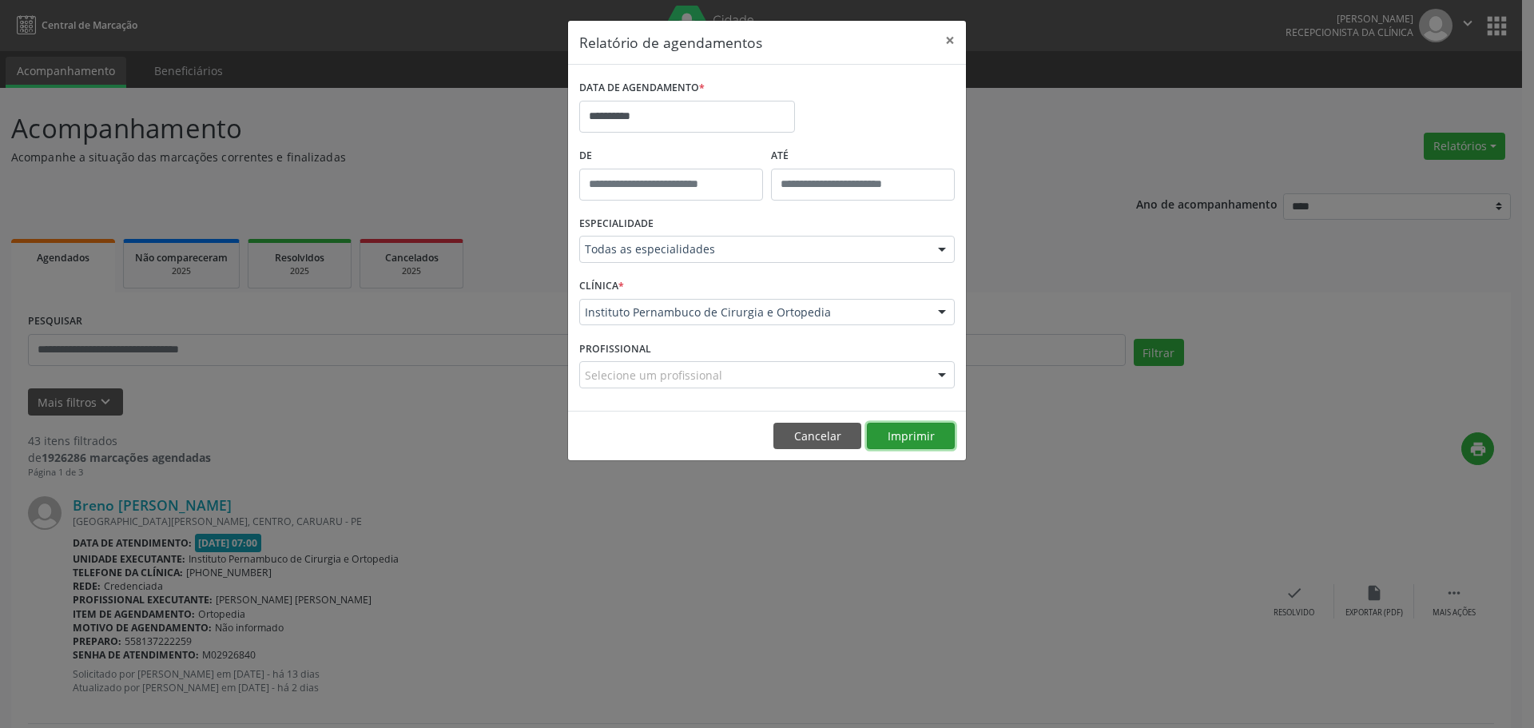
click at [899, 434] on button "Imprimir" at bounding box center [911, 436] width 88 height 27
